Goal: Task Accomplishment & Management: Use online tool/utility

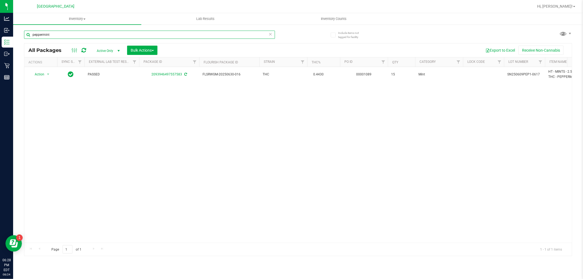
click at [58, 37] on input "peppermint" at bounding box center [149, 35] width 251 height 8
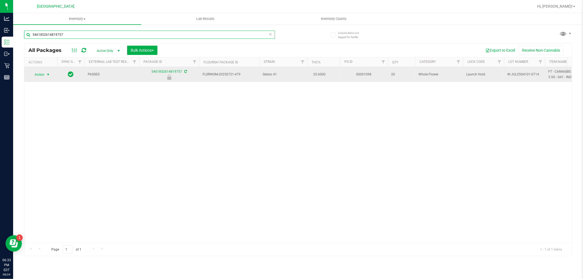
type input "5461852614819757"
click at [48, 75] on span "select" at bounding box center [48, 74] width 4 height 4
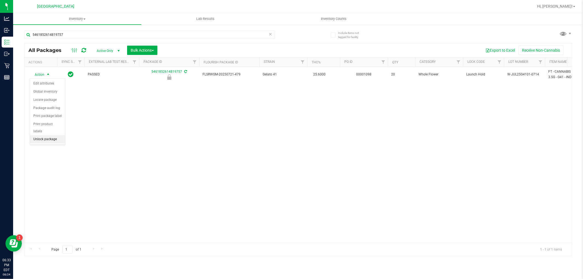
click at [55, 139] on li "Unlock package" at bounding box center [47, 139] width 35 height 8
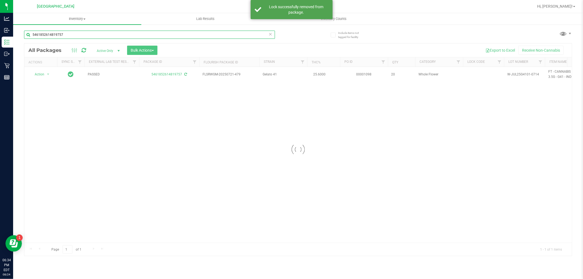
click at [127, 35] on input "5461852614819757" at bounding box center [149, 35] width 251 height 8
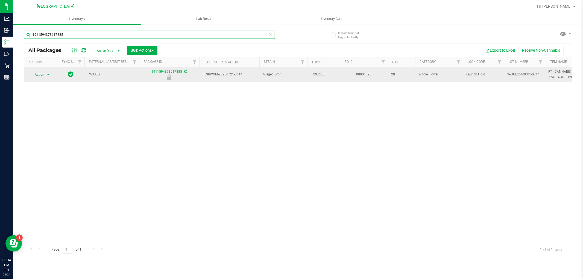
type input "1911594378617885"
click at [37, 73] on span "Action" at bounding box center [37, 75] width 15 height 8
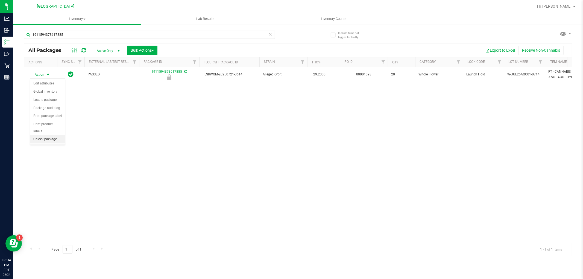
click at [47, 143] on li "Unlock package" at bounding box center [47, 139] width 35 height 8
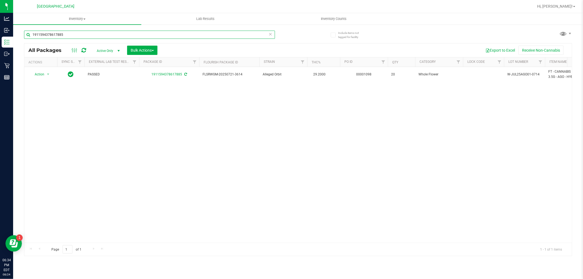
click at [83, 35] on input "1911594378617885" at bounding box center [149, 35] width 251 height 8
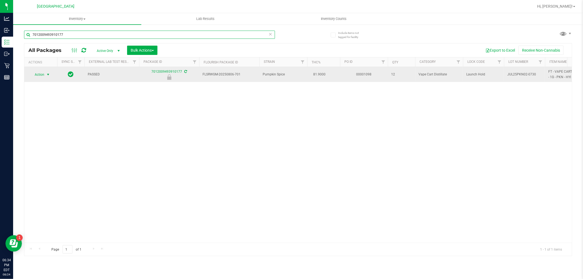
type input "7012009493910177"
click at [48, 75] on span "select" at bounding box center [48, 74] width 4 height 4
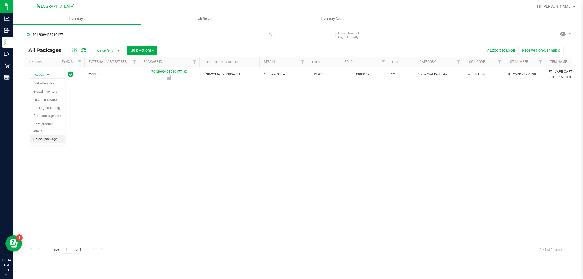
click at [52, 138] on li "Unlock package" at bounding box center [47, 139] width 35 height 8
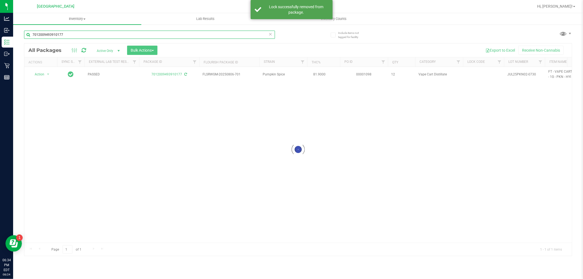
click at [137, 35] on input "7012009493910177" at bounding box center [149, 35] width 251 height 8
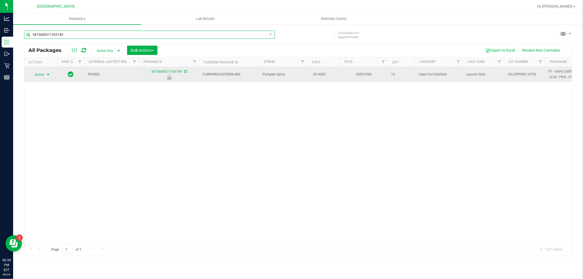
type input "5875689571393749"
click at [49, 76] on span "select" at bounding box center [48, 74] width 4 height 4
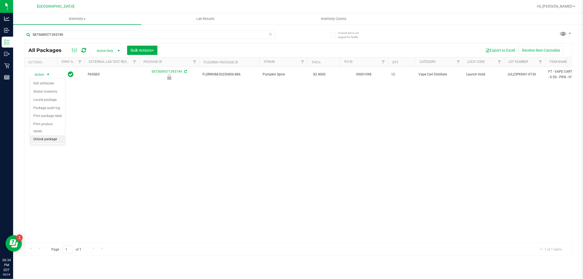
click at [56, 139] on li "Unlock package" at bounding box center [47, 139] width 35 height 8
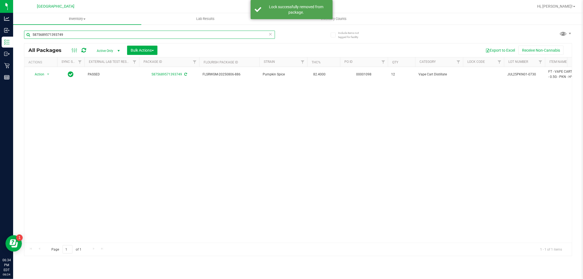
click at [86, 37] on input "5875689571393749" at bounding box center [149, 35] width 251 height 8
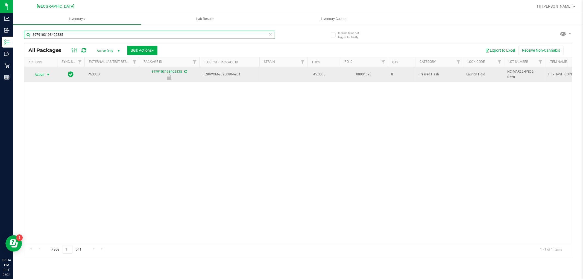
type input "8979103198402835"
click at [42, 73] on span "Action" at bounding box center [37, 75] width 15 height 8
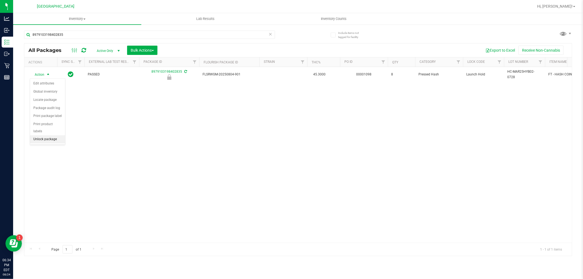
click at [51, 140] on li "Unlock package" at bounding box center [47, 139] width 35 height 8
click at [265, 210] on div "Action Action Adjust qty Create package Edit attributes Global inventory Locate…" at bounding box center [297, 155] width 547 height 176
